Goal: Navigation & Orientation: Find specific page/section

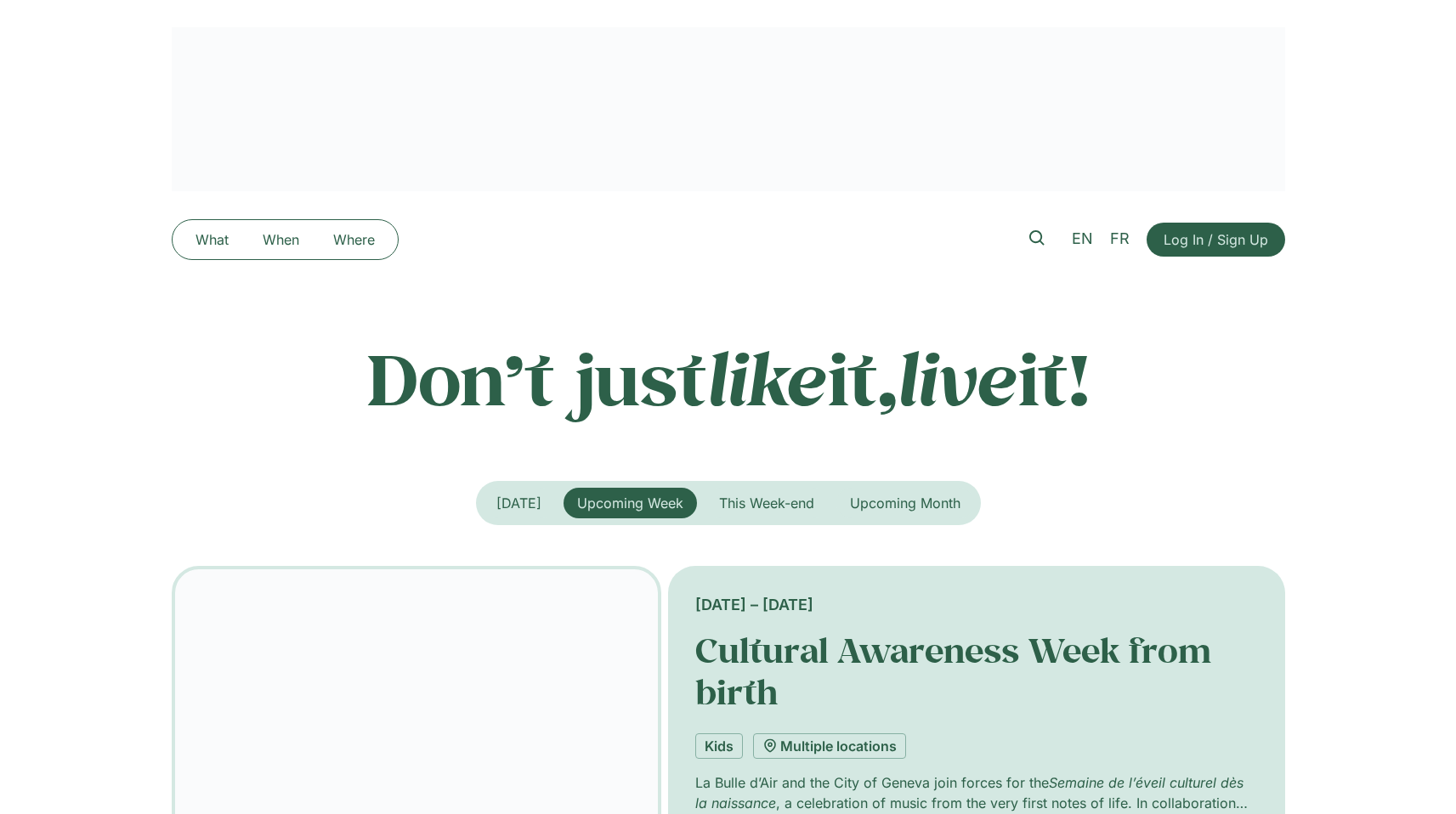
scroll to position [3, 0]
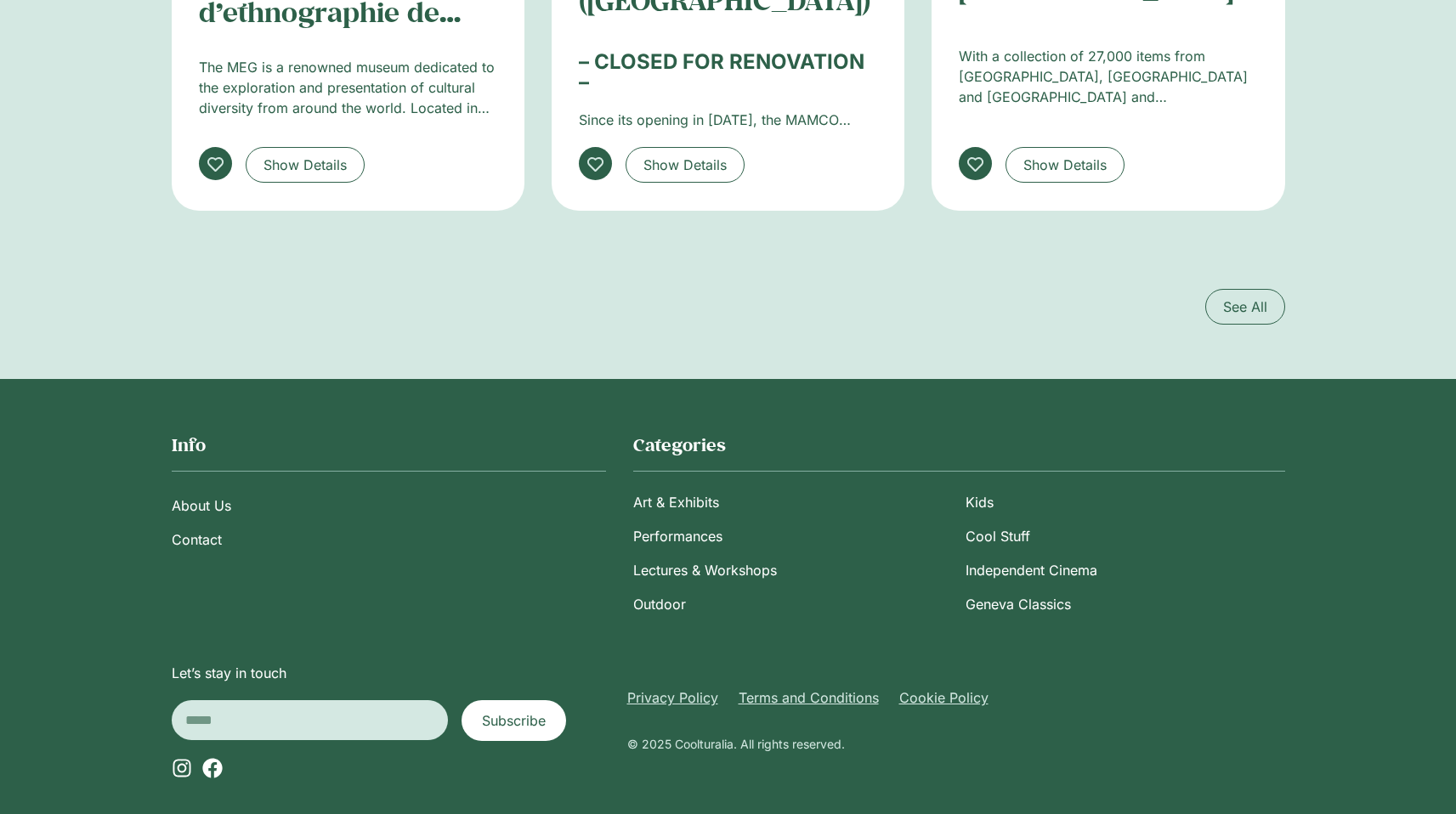
scroll to position [3255, 0]
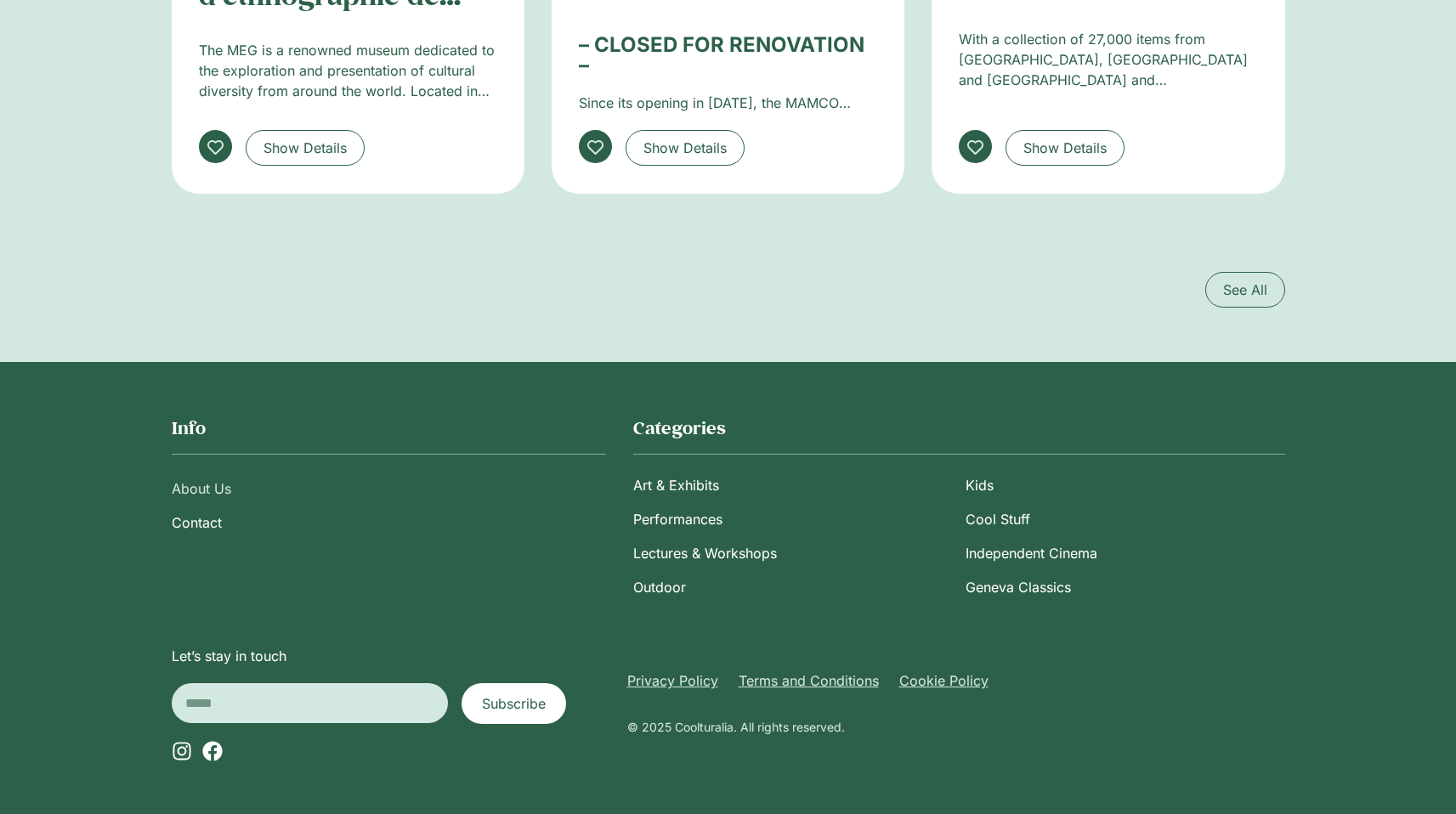
click at [204, 489] on link "About Us" at bounding box center [389, 489] width 434 height 34
